Goal: Transaction & Acquisition: Purchase product/service

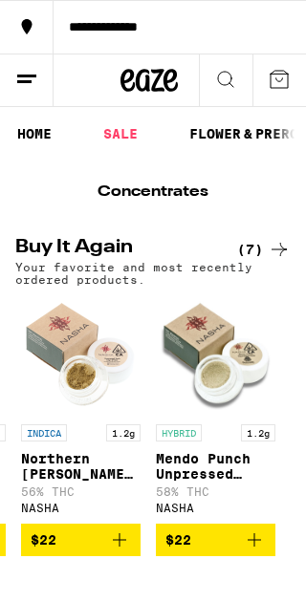
scroll to position [0, 668]
